Goal: Information Seeking & Learning: Learn about a topic

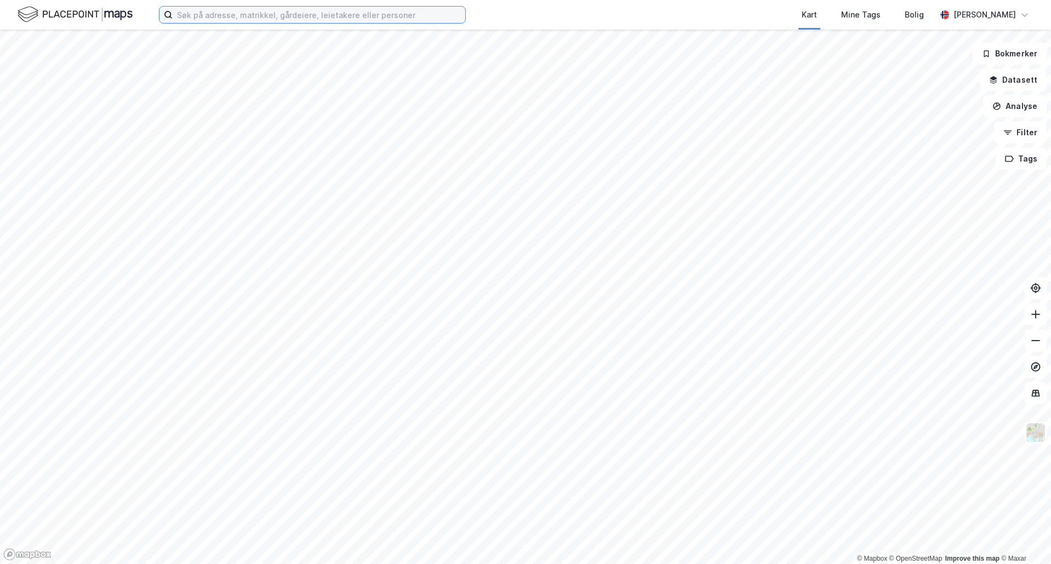
click at [359, 18] on input at bounding box center [319, 15] width 293 height 16
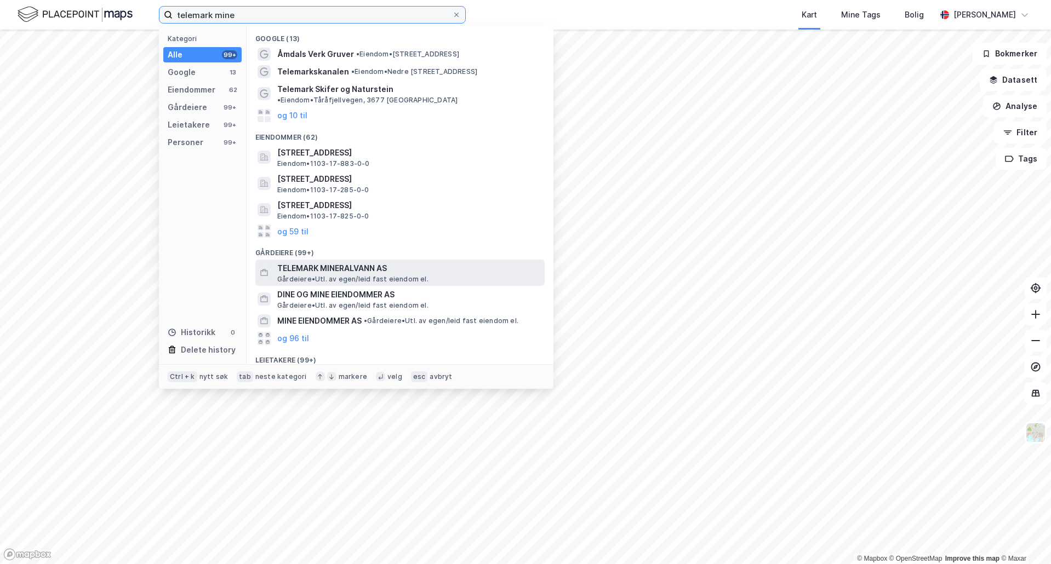
type input "telemark mine"
click at [364, 263] on span "TELEMARK MINERALVANN AS" at bounding box center [408, 268] width 263 height 13
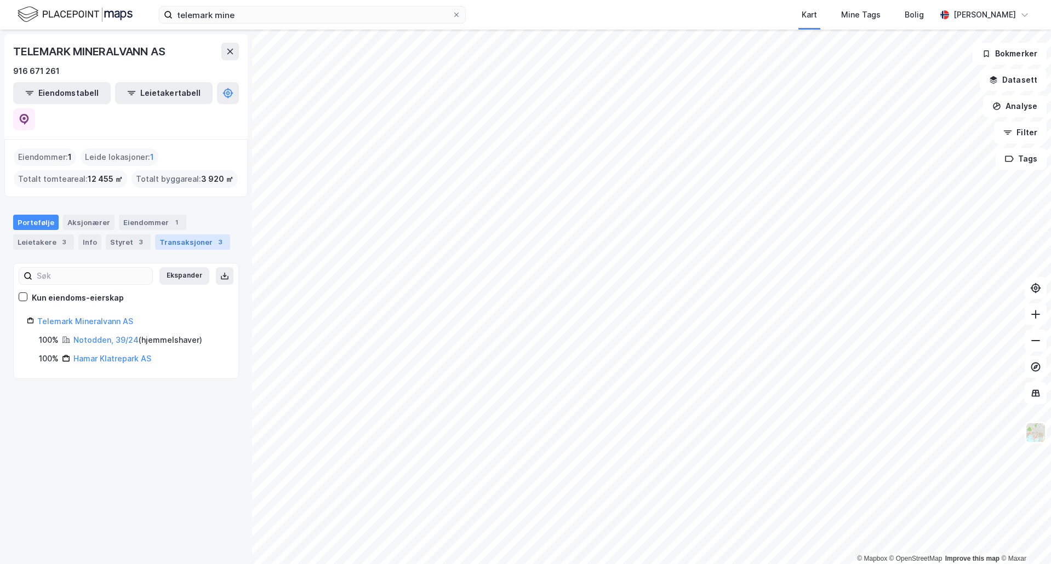
click at [174, 235] on div "Transaksjoner 3" at bounding box center [192, 242] width 75 height 15
